Goal: Task Accomplishment & Management: Use online tool/utility

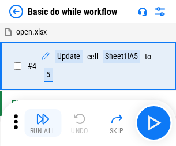
click at [43, 123] on img "button" at bounding box center [43, 119] width 14 height 14
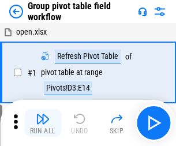
click at [43, 123] on img "button" at bounding box center [43, 119] width 14 height 14
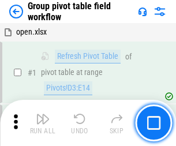
scroll to position [596, 0]
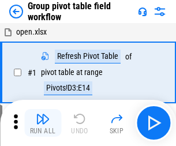
click at [43, 123] on img "button" at bounding box center [43, 119] width 14 height 14
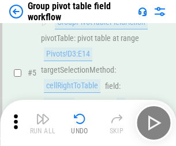
scroll to position [596, 0]
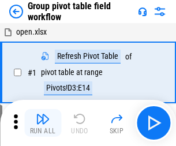
click at [43, 123] on img "button" at bounding box center [43, 119] width 14 height 14
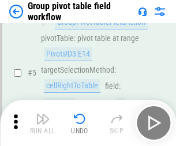
scroll to position [596, 0]
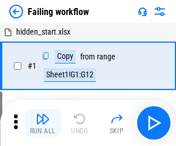
click at [43, 123] on img "button" at bounding box center [43, 119] width 14 height 14
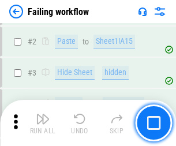
scroll to position [245, 0]
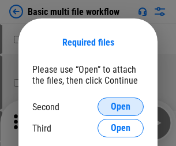
click at [121, 107] on span "Open" at bounding box center [121, 106] width 20 height 9
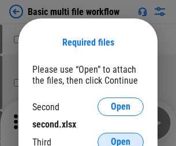
click at [121, 137] on span "Open" at bounding box center [121, 141] width 20 height 9
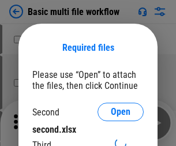
scroll to position [5, 0]
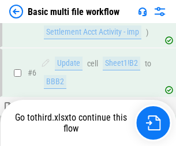
scroll to position [319, 0]
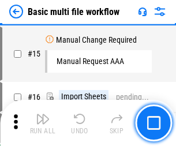
click at [43, 123] on img "button" at bounding box center [43, 119] width 14 height 14
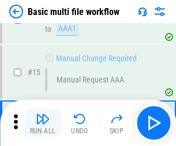
click at [43, 123] on img "button" at bounding box center [43, 119] width 14 height 14
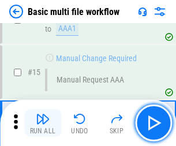
scroll to position [768, 0]
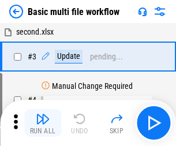
click at [43, 123] on img "button" at bounding box center [43, 119] width 14 height 14
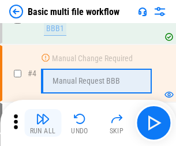
click at [43, 123] on img "button" at bounding box center [43, 119] width 14 height 14
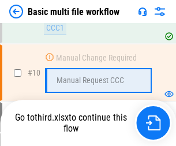
scroll to position [541, 0]
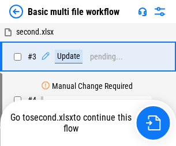
scroll to position [47, 0]
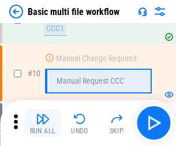
click at [43, 123] on img "button" at bounding box center [43, 119] width 14 height 14
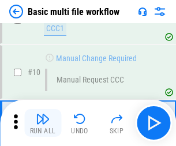
click at [43, 123] on img "button" at bounding box center [43, 119] width 14 height 14
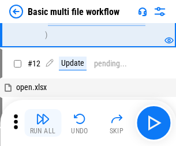
scroll to position [541, 0]
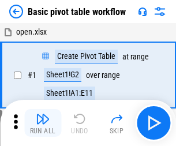
click at [43, 123] on img "button" at bounding box center [43, 119] width 14 height 14
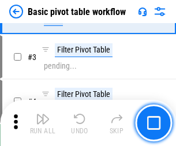
scroll to position [276, 0]
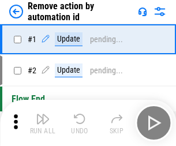
click at [43, 123] on img "button" at bounding box center [43, 119] width 14 height 14
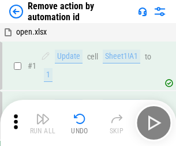
scroll to position [43, 0]
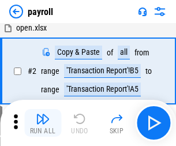
click at [43, 123] on img "button" at bounding box center [43, 119] width 14 height 14
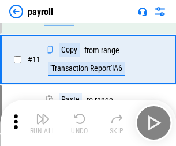
scroll to position [84, 0]
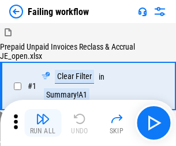
click at [43, 123] on img "button" at bounding box center [43, 119] width 14 height 14
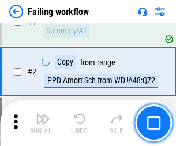
scroll to position [186, 0]
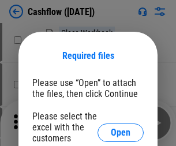
scroll to position [126, 0]
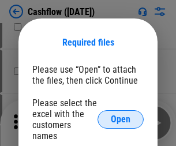
click at [121, 115] on span "Open" at bounding box center [121, 119] width 20 height 9
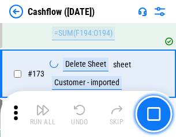
scroll to position [1222, 0]
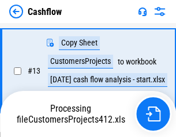
scroll to position [232, 0]
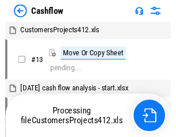
scroll to position [13, 0]
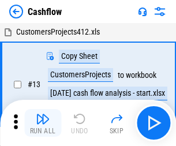
click at [43, 114] on img "button" at bounding box center [43, 119] width 14 height 14
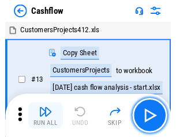
scroll to position [13, 0]
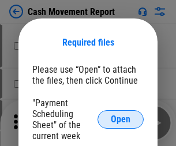
click at [121, 119] on span "Open" at bounding box center [121, 119] width 20 height 9
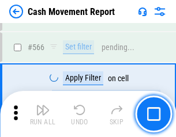
scroll to position [5290, 0]
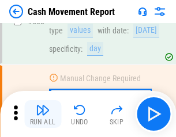
click at [43, 114] on img "button" at bounding box center [43, 110] width 14 height 14
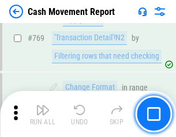
scroll to position [6414, 0]
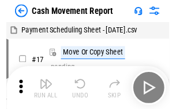
scroll to position [21, 0]
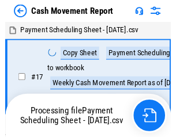
scroll to position [6, 0]
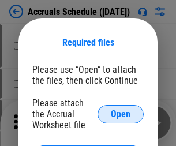
click at [121, 114] on span "Open" at bounding box center [121, 114] width 20 height 9
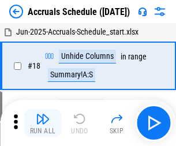
click at [43, 123] on img "button" at bounding box center [43, 119] width 14 height 14
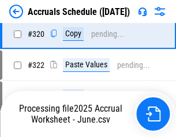
scroll to position [2147, 0]
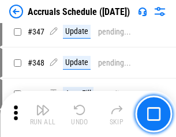
click at [43, 114] on img "button" at bounding box center [43, 110] width 14 height 14
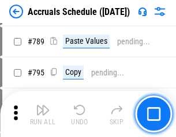
scroll to position [4848, 0]
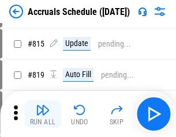
click at [43, 114] on img "button" at bounding box center [43, 110] width 14 height 14
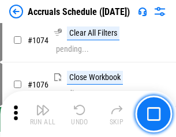
scroll to position [6913, 0]
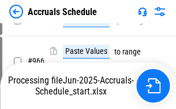
scroll to position [6492, 0]
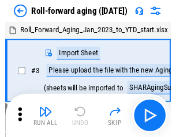
scroll to position [2, 0]
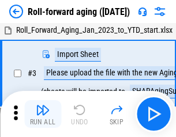
click at [43, 114] on img "button" at bounding box center [43, 110] width 14 height 14
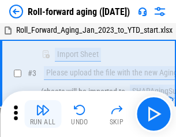
click at [43, 114] on img "button" at bounding box center [43, 110] width 14 height 14
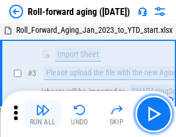
scroll to position [74, 0]
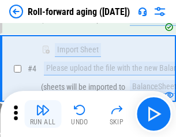
click at [43, 114] on img "button" at bounding box center [43, 110] width 14 height 14
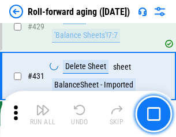
scroll to position [4002, 0]
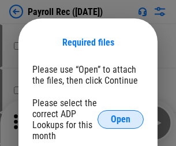
click at [121, 119] on span "Open" at bounding box center [121, 119] width 20 height 9
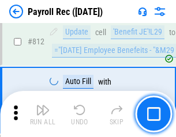
scroll to position [7333, 0]
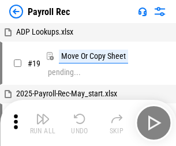
click at [43, 123] on img "button" at bounding box center [43, 119] width 14 height 14
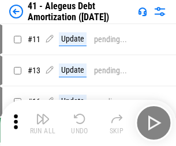
click at [43, 123] on img "button" at bounding box center [43, 119] width 14 height 14
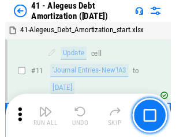
scroll to position [143, 0]
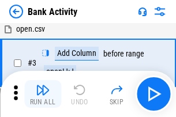
click at [43, 94] on img "button" at bounding box center [43, 90] width 14 height 14
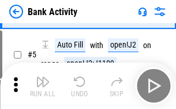
scroll to position [61, 0]
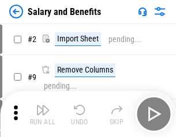
click at [43, 114] on img "button" at bounding box center [43, 110] width 14 height 14
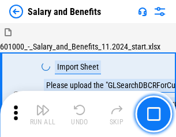
scroll to position [16, 0]
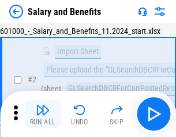
click at [43, 114] on img "button" at bounding box center [43, 110] width 14 height 14
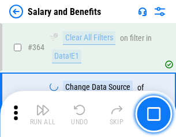
scroll to position [5435, 0]
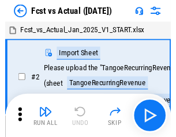
scroll to position [15, 0]
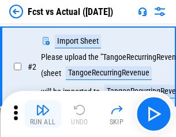
click at [43, 114] on img "button" at bounding box center [43, 110] width 14 height 14
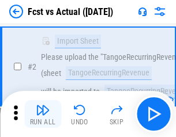
click at [43, 114] on img "button" at bounding box center [43, 110] width 14 height 14
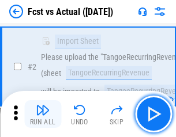
scroll to position [108, 0]
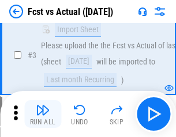
click at [43, 114] on img "button" at bounding box center [43, 110] width 14 height 14
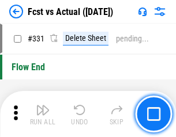
scroll to position [5525, 0]
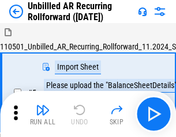
scroll to position [25, 0]
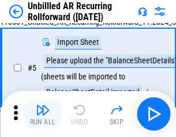
click at [43, 114] on img "button" at bounding box center [43, 110] width 14 height 14
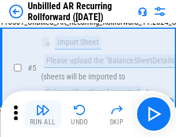
click at [43, 114] on img "button" at bounding box center [43, 110] width 14 height 14
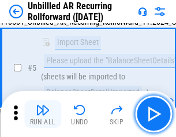
scroll to position [109, 0]
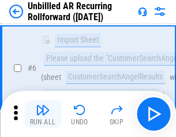
click at [43, 114] on img "button" at bounding box center [43, 110] width 14 height 14
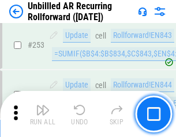
scroll to position [3920, 0]
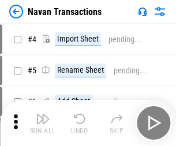
click at [43, 114] on img "button" at bounding box center [43, 119] width 14 height 14
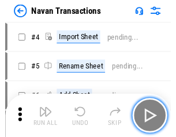
scroll to position [18, 0]
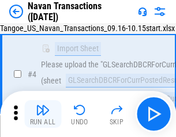
click at [43, 114] on img "button" at bounding box center [43, 110] width 14 height 14
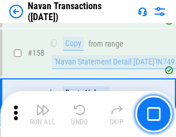
scroll to position [3742, 0]
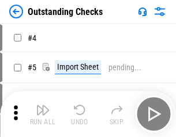
click at [43, 114] on img "button" at bounding box center [43, 110] width 14 height 14
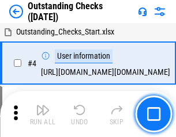
scroll to position [48, 0]
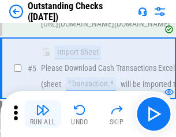
click at [43, 114] on img "button" at bounding box center [43, 110] width 14 height 14
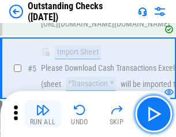
scroll to position [121, 0]
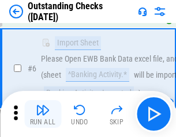
click at [43, 114] on img "button" at bounding box center [43, 110] width 14 height 14
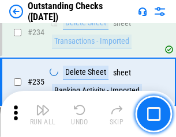
scroll to position [3505, 0]
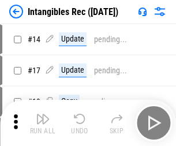
click at [43, 123] on img "button" at bounding box center [43, 119] width 14 height 14
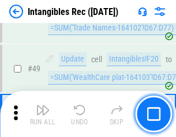
scroll to position [450, 0]
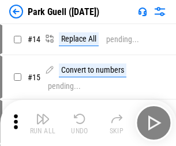
click at [43, 114] on img "button" at bounding box center [43, 119] width 14 height 14
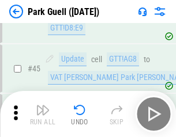
scroll to position [1443, 0]
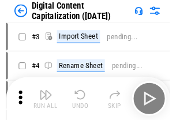
scroll to position [33, 0]
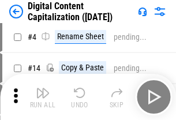
click at [43, 97] on img "button" at bounding box center [43, 93] width 14 height 14
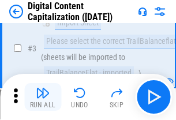
click at [43, 97] on img "button" at bounding box center [43, 93] width 14 height 14
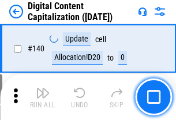
scroll to position [1224, 0]
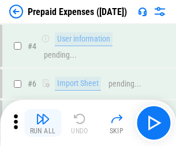
click at [43, 114] on img "button" at bounding box center [43, 119] width 14 height 14
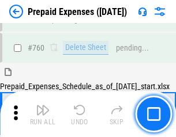
scroll to position [3199, 0]
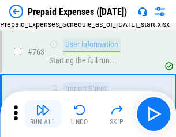
click at [43, 114] on img "button" at bounding box center [43, 110] width 14 height 14
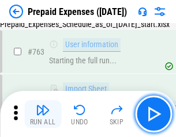
scroll to position [3267, 0]
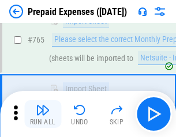
click at [43, 114] on img "button" at bounding box center [43, 110] width 14 height 14
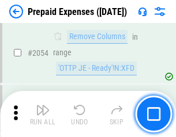
scroll to position [12065, 0]
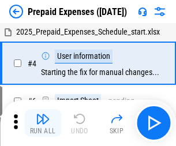
click at [43, 123] on img "button" at bounding box center [43, 119] width 14 height 14
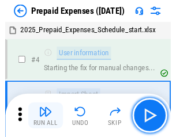
scroll to position [51, 0]
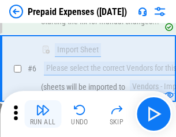
click at [43, 114] on img "button" at bounding box center [43, 110] width 14 height 14
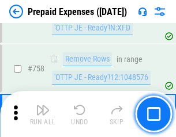
scroll to position [4113, 0]
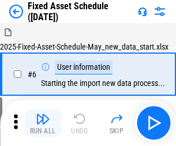
click at [43, 123] on img "button" at bounding box center [43, 119] width 14 height 14
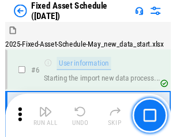
scroll to position [62, 0]
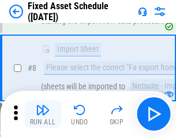
click at [43, 114] on img "button" at bounding box center [43, 110] width 14 height 14
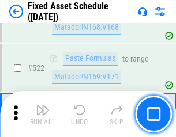
scroll to position [4012, 0]
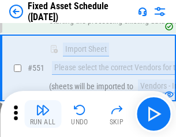
click at [43, 114] on img "button" at bounding box center [43, 110] width 14 height 14
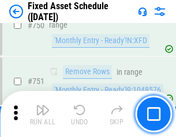
scroll to position [5627, 0]
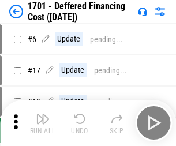
click at [43, 123] on img "button" at bounding box center [43, 119] width 14 height 14
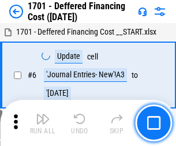
scroll to position [139, 0]
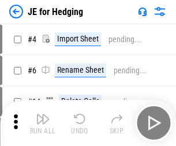
click at [43, 114] on img "button" at bounding box center [43, 119] width 14 height 14
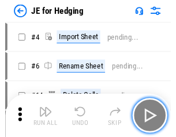
scroll to position [2, 0]
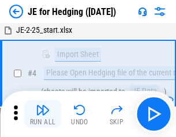
click at [43, 114] on img "button" at bounding box center [43, 110] width 14 height 14
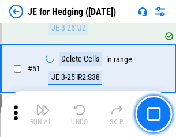
scroll to position [747, 0]
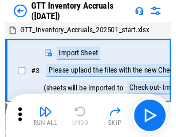
scroll to position [2, 0]
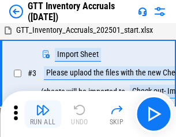
click at [43, 114] on img "button" at bounding box center [43, 110] width 14 height 14
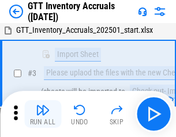
click at [43, 114] on img "button" at bounding box center [43, 110] width 14 height 14
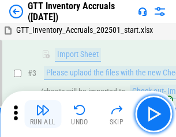
scroll to position [74, 0]
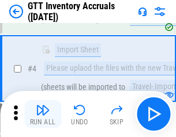
click at [43, 114] on img "button" at bounding box center [43, 110] width 14 height 14
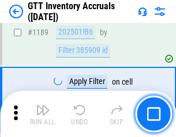
scroll to position [9425, 0]
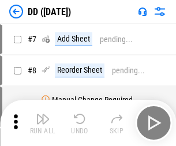
click at [43, 123] on img "button" at bounding box center [43, 119] width 14 height 14
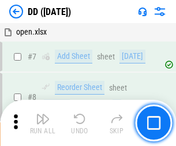
scroll to position [111, 0]
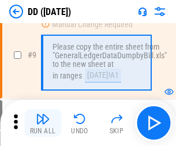
click at [43, 123] on img "button" at bounding box center [43, 119] width 14 height 14
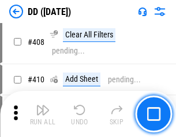
scroll to position [5164, 0]
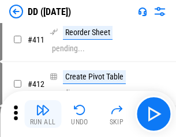
click at [43, 114] on img "button" at bounding box center [43, 110] width 14 height 14
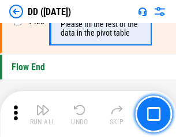
scroll to position [5524, 0]
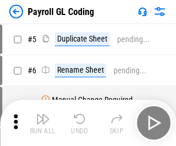
click at [43, 123] on img "button" at bounding box center [43, 119] width 14 height 14
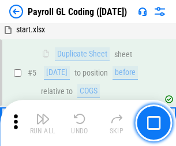
scroll to position [139, 0]
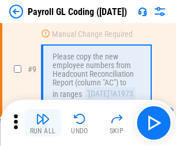
click at [43, 123] on img "button" at bounding box center [43, 119] width 14 height 14
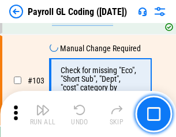
scroll to position [2708, 0]
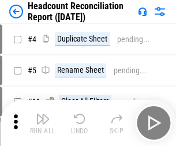
click at [43, 123] on img "button" at bounding box center [43, 119] width 14 height 14
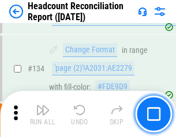
scroll to position [1387, 0]
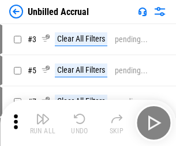
click at [43, 123] on img "button" at bounding box center [43, 119] width 14 height 14
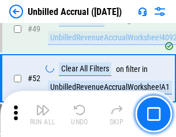
scroll to position [1047, 0]
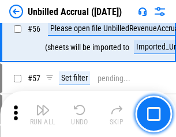
click at [43, 114] on img "button" at bounding box center [43, 110] width 14 height 14
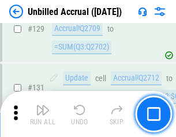
scroll to position [3438, 0]
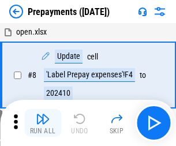
click at [43, 123] on img "button" at bounding box center [43, 119] width 14 height 14
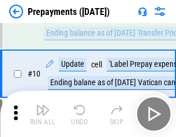
scroll to position [72, 0]
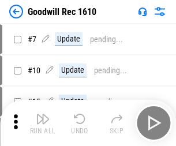
click at [43, 123] on img "button" at bounding box center [43, 119] width 14 height 14
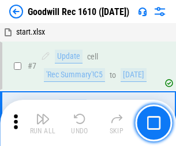
scroll to position [197, 0]
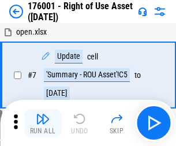
click at [43, 123] on img "button" at bounding box center [43, 119] width 14 height 14
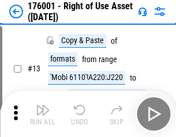
scroll to position [74, 0]
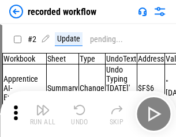
click at [43, 114] on img "button" at bounding box center [43, 110] width 14 height 14
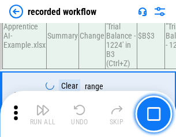
scroll to position [3608, 0]
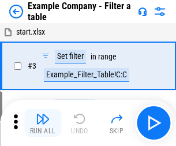
click at [43, 123] on img "button" at bounding box center [43, 119] width 14 height 14
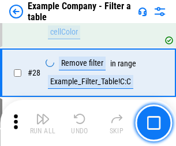
scroll to position [1056, 0]
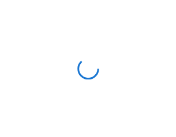
scroll to position [18, 0]
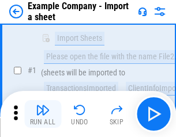
click at [43, 114] on img "button" at bounding box center [43, 110] width 14 height 14
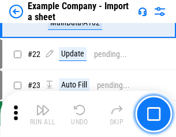
scroll to position [255, 0]
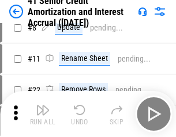
click at [43, 114] on img "button" at bounding box center [43, 110] width 14 height 14
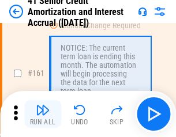
click at [43, 114] on img "button" at bounding box center [43, 110] width 14 height 14
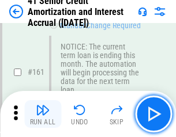
scroll to position [1234, 0]
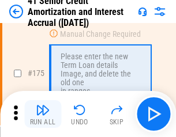
click at [43, 114] on img "button" at bounding box center [43, 110] width 14 height 14
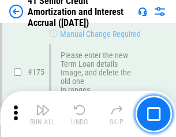
scroll to position [1352, 0]
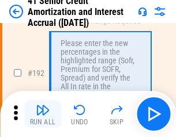
click at [43, 114] on img "button" at bounding box center [43, 110] width 14 height 14
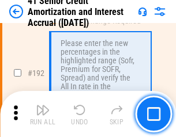
scroll to position [1473, 0]
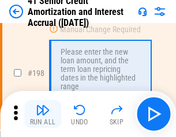
click at [43, 114] on img "button" at bounding box center [43, 110] width 14 height 14
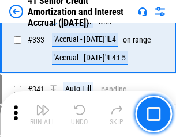
scroll to position [2949, 0]
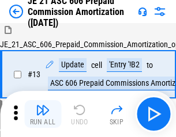
click at [43, 114] on img "button" at bounding box center [43, 110] width 14 height 14
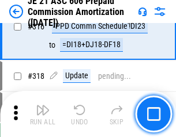
scroll to position [2155, 0]
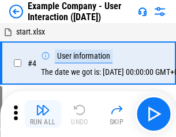
click at [43, 114] on img "button" at bounding box center [43, 110] width 14 height 14
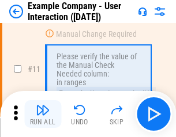
click at [43, 114] on img "button" at bounding box center [43, 110] width 14 height 14
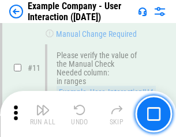
scroll to position [250, 0]
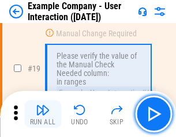
click at [43, 114] on img "button" at bounding box center [43, 110] width 14 height 14
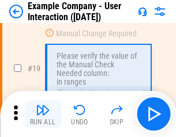
click at [43, 114] on img "button" at bounding box center [43, 110] width 14 height 14
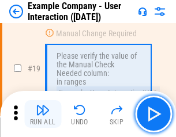
click at [43, 114] on img "button" at bounding box center [43, 110] width 14 height 14
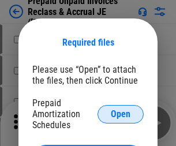
click at [121, 114] on span "Open" at bounding box center [121, 114] width 20 height 9
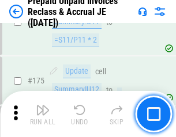
scroll to position [1558, 0]
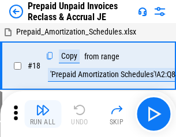
click at [43, 114] on img "button" at bounding box center [43, 110] width 14 height 14
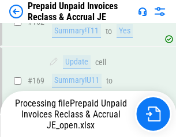
scroll to position [1558, 0]
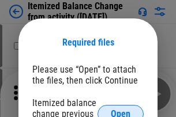
click at [121, 110] on span "Open" at bounding box center [121, 114] width 20 height 9
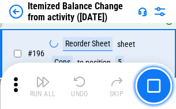
scroll to position [2221, 0]
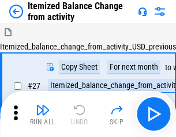
scroll to position [18, 0]
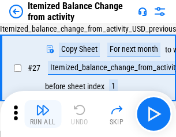
click at [43, 114] on img "button" at bounding box center [43, 110] width 14 height 14
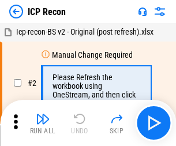
scroll to position [5, 0]
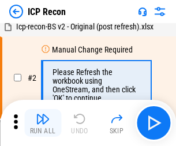
click at [43, 123] on img "button" at bounding box center [43, 119] width 14 height 14
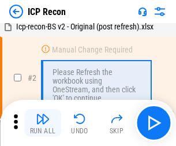
click at [43, 123] on img "button" at bounding box center [43, 119] width 14 height 14
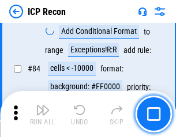
scroll to position [1131, 0]
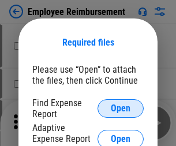
click at [121, 109] on span "Open" at bounding box center [121, 108] width 20 height 9
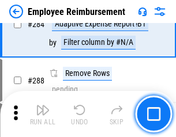
scroll to position [3137, 0]
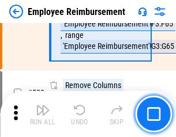
click at [43, 114] on img "button" at bounding box center [43, 110] width 14 height 14
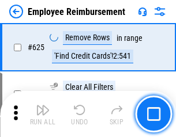
scroll to position [6911, 0]
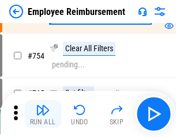
click at [43, 114] on img "button" at bounding box center [43, 110] width 14 height 14
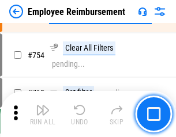
click at [43, 114] on img "button" at bounding box center [43, 110] width 14 height 14
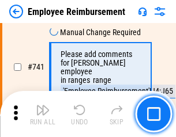
scroll to position [8098, 0]
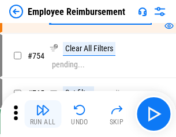
click at [43, 114] on img "button" at bounding box center [43, 110] width 14 height 14
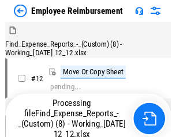
scroll to position [39, 0]
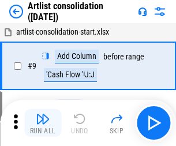
click at [43, 123] on img "button" at bounding box center [43, 119] width 14 height 14
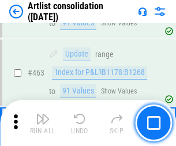
scroll to position [5054, 0]
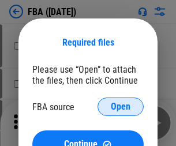
click at [121, 107] on span "Open" at bounding box center [121, 106] width 20 height 9
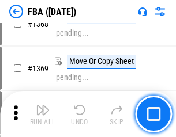
scroll to position [12396, 0]
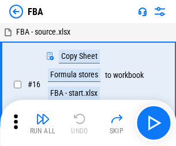
scroll to position [12, 0]
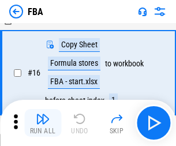
click at [43, 123] on img "button" at bounding box center [43, 119] width 14 height 14
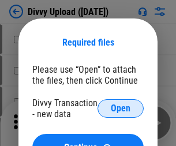
click at [121, 109] on span "Open" at bounding box center [121, 108] width 20 height 9
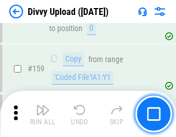
scroll to position [1195, 0]
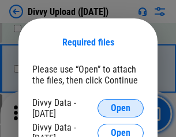
click at [121, 109] on span "Open" at bounding box center [121, 108] width 20 height 9
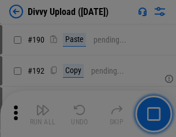
scroll to position [1457, 0]
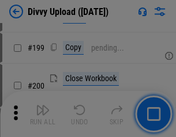
scroll to position [1678, 0]
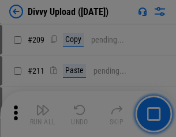
scroll to position [1961, 0]
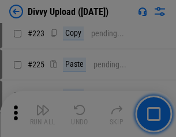
scroll to position [2303, 0]
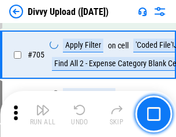
scroll to position [7896, 0]
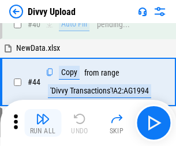
click at [43, 123] on img "button" at bounding box center [43, 119] width 14 height 14
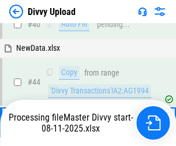
scroll to position [127, 0]
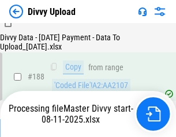
scroll to position [1359, 0]
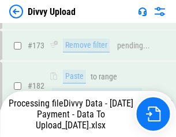
scroll to position [1292, 0]
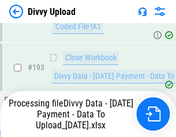
scroll to position [1555, 0]
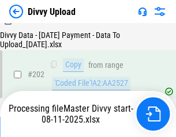
scroll to position [1868, 0]
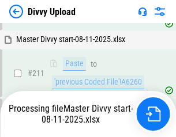
scroll to position [2231, 0]
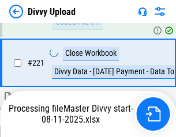
scroll to position [2564, 0]
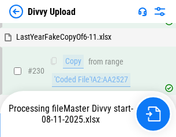
scroll to position [2864, 0]
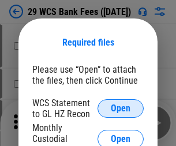
click at [121, 109] on span "Open" at bounding box center [121, 108] width 20 height 9
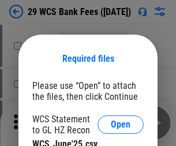
scroll to position [16, 0]
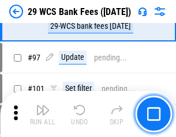
scroll to position [1125, 0]
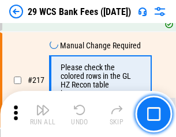
click at [43, 114] on img "button" at bounding box center [43, 110] width 14 height 14
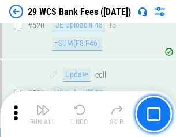
scroll to position [5957, 0]
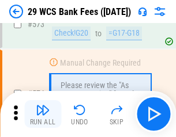
click at [43, 114] on img "button" at bounding box center [43, 110] width 14 height 14
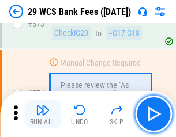
scroll to position [6392, 0]
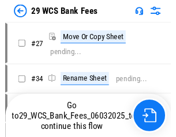
scroll to position [2, 0]
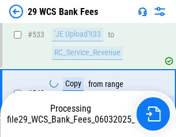
scroll to position [6378, 0]
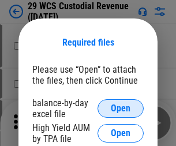
click at [121, 109] on span "Open" at bounding box center [121, 108] width 20 height 9
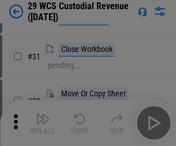
scroll to position [248, 0]
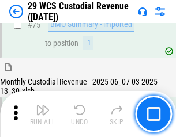
scroll to position [1206, 0]
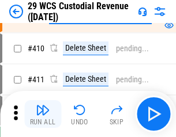
click at [43, 114] on img "button" at bounding box center [43, 110] width 14 height 14
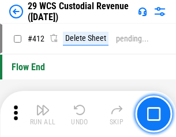
scroll to position [5512, 0]
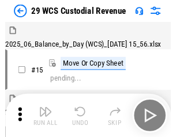
scroll to position [28, 0]
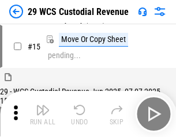
click at [43, 114] on img "button" at bounding box center [43, 110] width 14 height 14
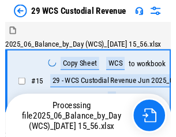
scroll to position [28, 0]
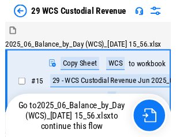
scroll to position [21, 0]
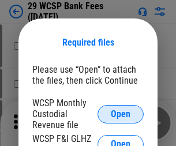
click at [121, 114] on span "Open" at bounding box center [121, 114] width 20 height 9
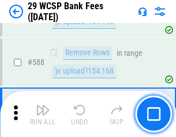
scroll to position [4543, 0]
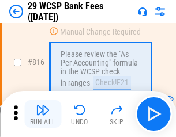
click at [43, 114] on img "button" at bounding box center [43, 110] width 14 height 14
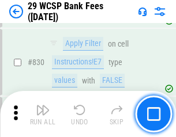
scroll to position [7323, 0]
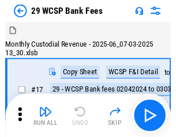
scroll to position [28, 0]
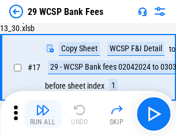
click at [43, 114] on img "button" at bounding box center [43, 110] width 14 height 14
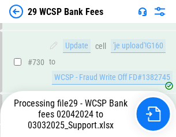
scroll to position [6395, 0]
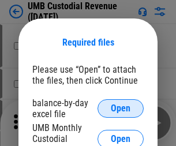
click at [121, 109] on span "Open" at bounding box center [121, 108] width 20 height 9
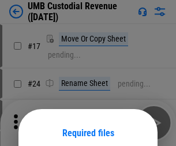
scroll to position [91, 0]
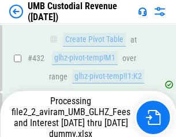
scroll to position [4312, 0]
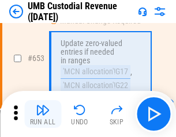
click at [43, 114] on img "button" at bounding box center [43, 110] width 14 height 14
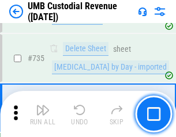
scroll to position [7058, 0]
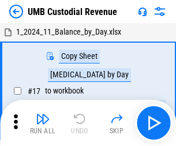
scroll to position [9, 0]
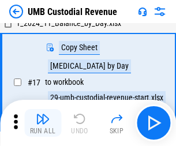
click at [43, 123] on img "button" at bounding box center [43, 119] width 14 height 14
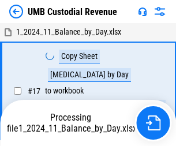
scroll to position [9, 0]
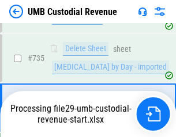
scroll to position [7031, 0]
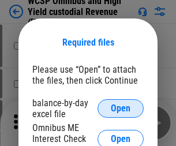
click at [121, 109] on span "Open" at bounding box center [121, 108] width 20 height 9
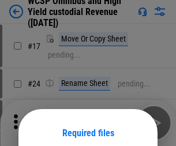
scroll to position [91, 0]
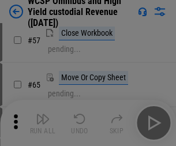
scroll to position [503, 0]
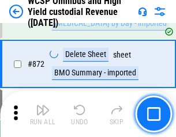
scroll to position [9769, 0]
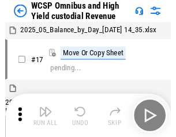
scroll to position [6, 0]
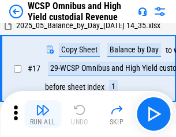
click at [43, 114] on img "button" at bounding box center [43, 110] width 14 height 14
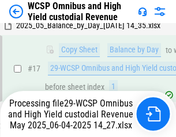
scroll to position [240, 0]
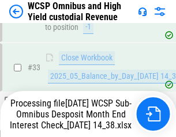
scroll to position [571, 0]
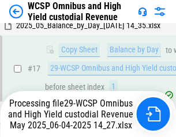
scroll to position [240, 0]
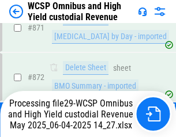
scroll to position [9742, 0]
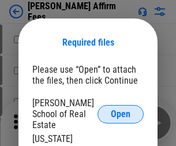
click at [121, 110] on span "Open" at bounding box center [121, 114] width 20 height 9
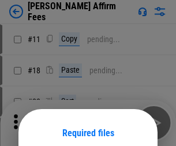
scroll to position [91, 0]
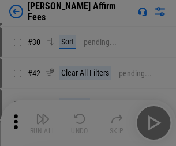
scroll to position [235, 0]
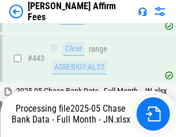
scroll to position [3013, 0]
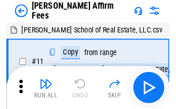
scroll to position [12, 0]
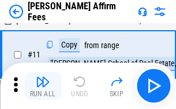
click at [43, 85] on img "button" at bounding box center [43, 81] width 14 height 14
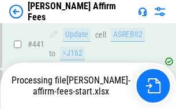
scroll to position [3027, 0]
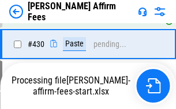
scroll to position [2375, 0]
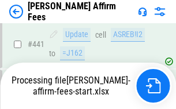
scroll to position [3027, 0]
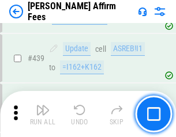
scroll to position [3013, 0]
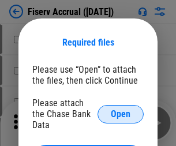
click at [121, 110] on span "Open" at bounding box center [121, 114] width 20 height 9
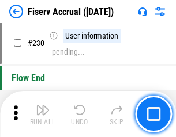
scroll to position [3657, 0]
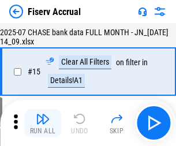
click at [43, 123] on img "button" at bounding box center [43, 119] width 14 height 14
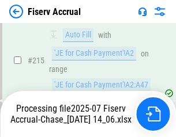
scroll to position [3644, 0]
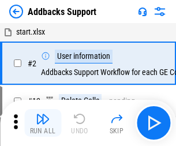
click at [43, 114] on img "button" at bounding box center [43, 119] width 14 height 14
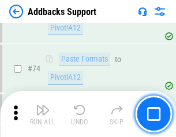
scroll to position [840, 0]
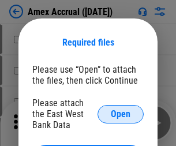
click at [121, 114] on span "Open" at bounding box center [121, 114] width 20 height 9
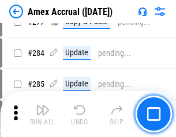
scroll to position [3005, 0]
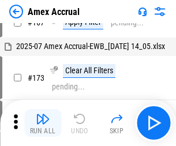
click at [43, 123] on img "button" at bounding box center [43, 119] width 14 height 14
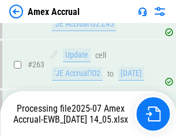
scroll to position [3228, 0]
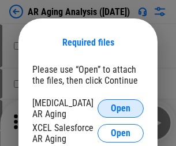
click at [121, 107] on span "Open" at bounding box center [121, 108] width 20 height 9
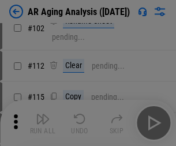
scroll to position [159, 0]
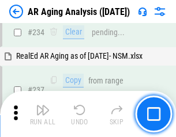
scroll to position [1789, 0]
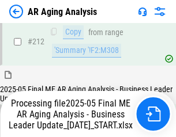
scroll to position [1776, 0]
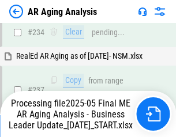
scroll to position [1776, 0]
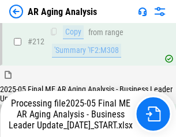
scroll to position [1776, 0]
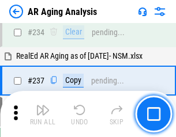
scroll to position [1776, 0]
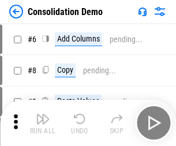
click at [43, 123] on img "button" at bounding box center [43, 119] width 14 height 14
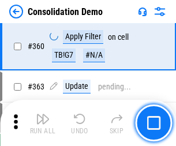
scroll to position [3869, 0]
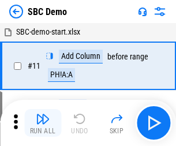
click at [43, 123] on img "button" at bounding box center [43, 119] width 14 height 14
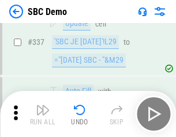
scroll to position [3036, 0]
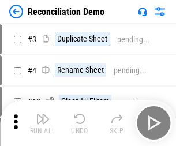
click at [43, 123] on img "button" at bounding box center [43, 119] width 14 height 14
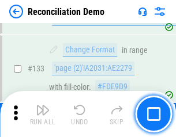
scroll to position [1371, 0]
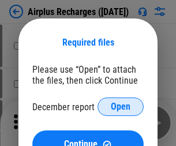
click at [121, 107] on span "Open" at bounding box center [121, 106] width 20 height 9
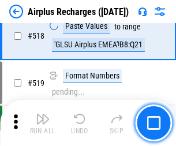
scroll to position [4967, 0]
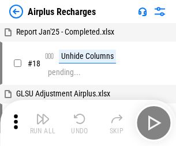
click at [43, 123] on img "button" at bounding box center [43, 119] width 14 height 14
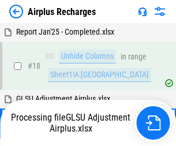
scroll to position [51, 0]
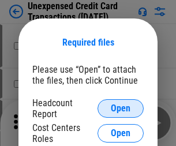
click at [121, 109] on span "Open" at bounding box center [121, 108] width 20 height 9
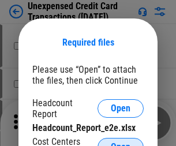
click at [121, 143] on span "Open" at bounding box center [121, 147] width 20 height 9
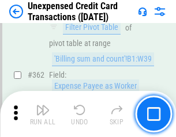
scroll to position [2968, 0]
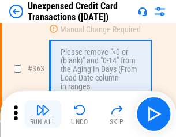
click at [43, 114] on img "button" at bounding box center [43, 110] width 14 height 14
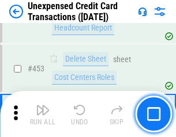
scroll to position [3937, 0]
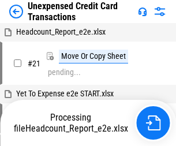
scroll to position [18, 0]
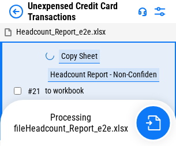
scroll to position [18, 0]
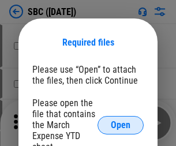
click at [121, 125] on span "Open" at bounding box center [121, 125] width 20 height 9
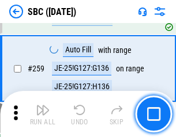
scroll to position [2255, 0]
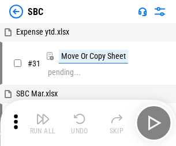
scroll to position [12, 0]
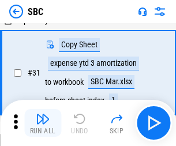
click at [43, 123] on img "button" at bounding box center [43, 119] width 14 height 14
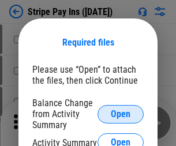
click at [121, 114] on span "Open" at bounding box center [121, 114] width 20 height 9
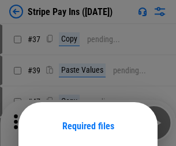
scroll to position [84, 0]
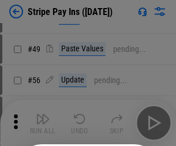
scroll to position [209, 0]
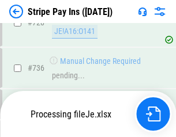
scroll to position [6078, 0]
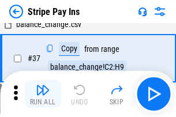
click at [43, 94] on img "button" at bounding box center [43, 90] width 14 height 14
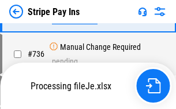
scroll to position [6052, 0]
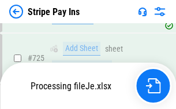
scroll to position [6052, 0]
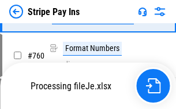
scroll to position [6052, 0]
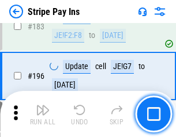
scroll to position [1562, 0]
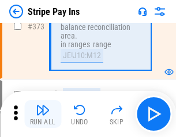
click at [43, 114] on img "button" at bounding box center [43, 110] width 14 height 14
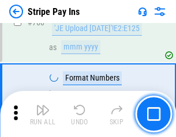
scroll to position [6038, 0]
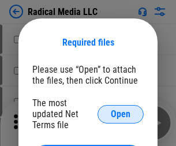
click at [121, 114] on span "Open" at bounding box center [121, 114] width 20 height 9
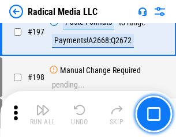
scroll to position [2670, 0]
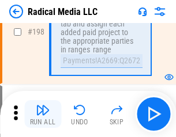
click at [43, 114] on img "button" at bounding box center [43, 110] width 14 height 14
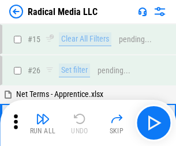
scroll to position [65, 0]
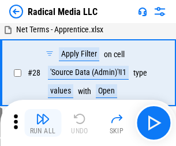
click at [43, 123] on img "button" at bounding box center [43, 119] width 14 height 14
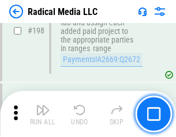
scroll to position [2894, 0]
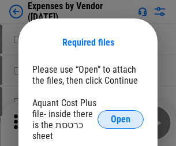
click at [121, 119] on span "Open" at bounding box center [121, 119] width 20 height 9
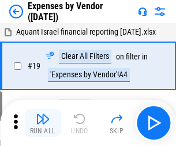
click at [43, 123] on img "button" at bounding box center [43, 119] width 14 height 14
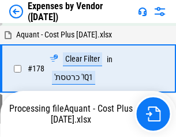
scroll to position [900, 0]
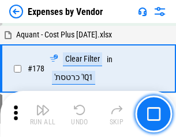
scroll to position [900, 0]
